Goal: Find specific page/section: Find specific page/section

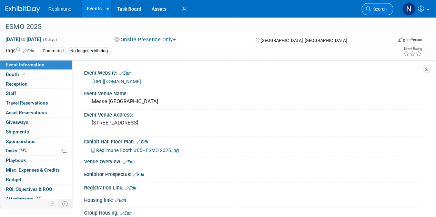
click at [374, 5] on link "Search" at bounding box center [377, 9] width 32 height 12
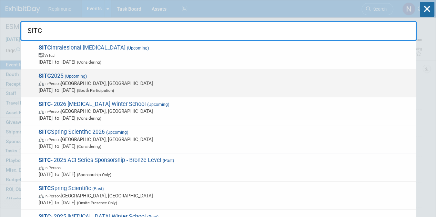
type input "SITC"
click at [90, 75] on span "SITC 2025 (Upcoming) In-Person National Harbor, MD Nov 5, 2025 to Nov 9, 2025 (…" at bounding box center [225, 83] width 376 height 21
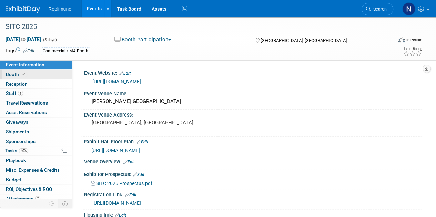
click at [13, 72] on span "Booth" at bounding box center [16, 75] width 21 height 6
